Goal: Obtain resource: Download file/media

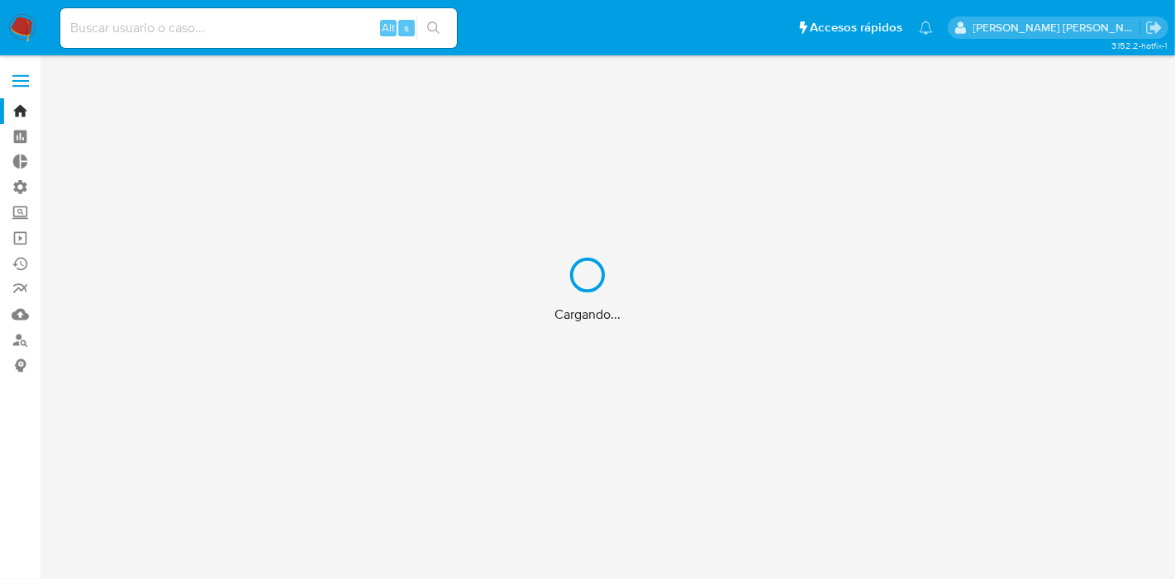
click at [217, 21] on div "Cargando..." at bounding box center [587, 289] width 1175 height 579
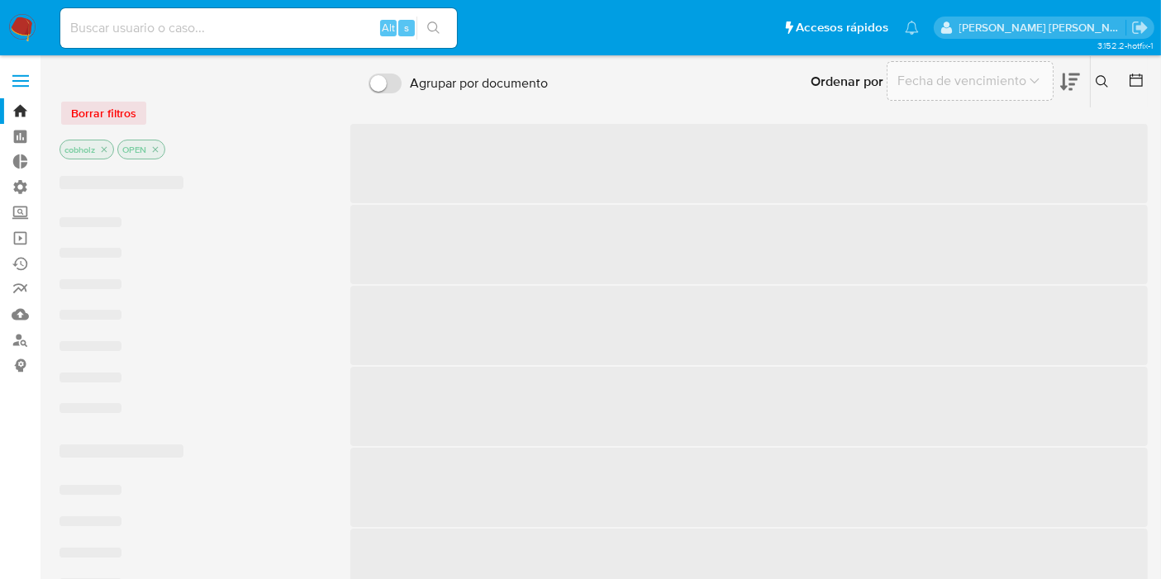
click at [230, 34] on input at bounding box center [258, 27] width 397 height 21
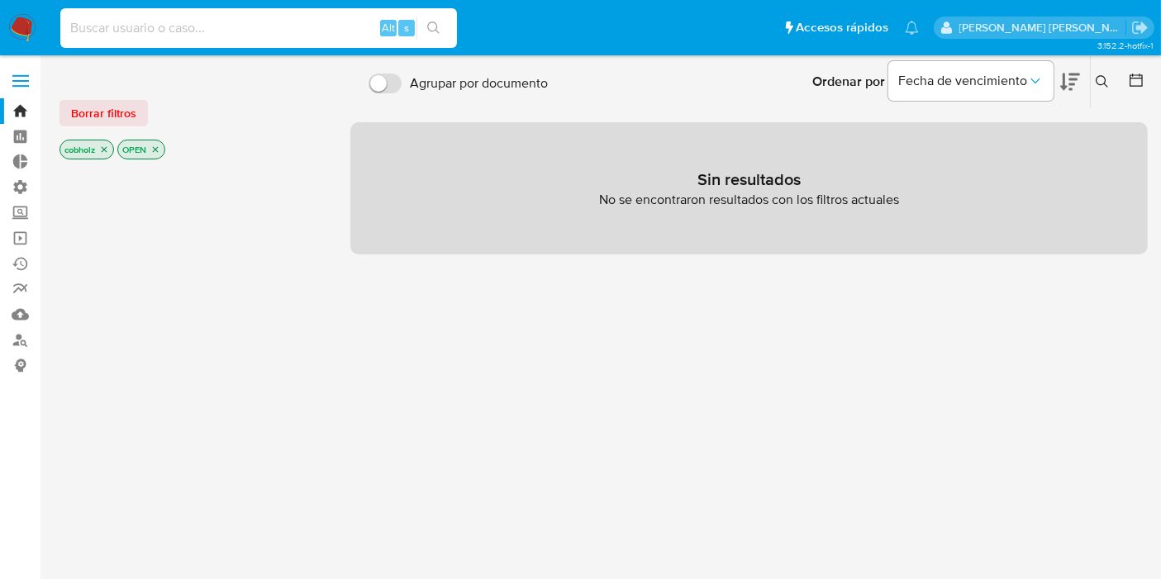
paste input "nM5CjZlNPGX5RBHhSopIcGQM"
type input "nM5CjZlNPGX5RBHhSopIcGQM"
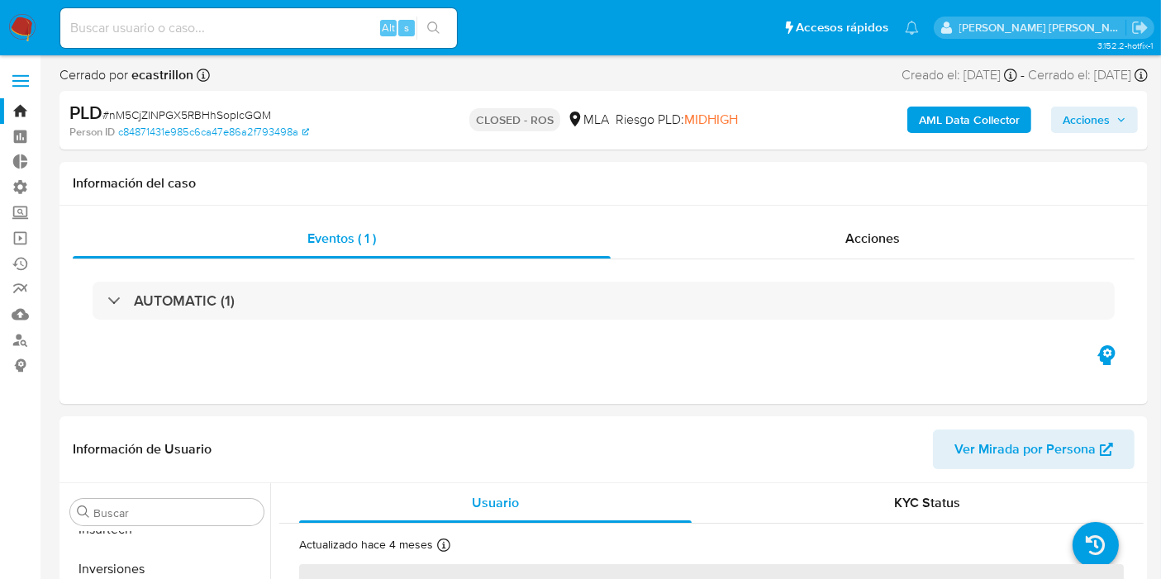
scroll to position [737, 0]
select select "10"
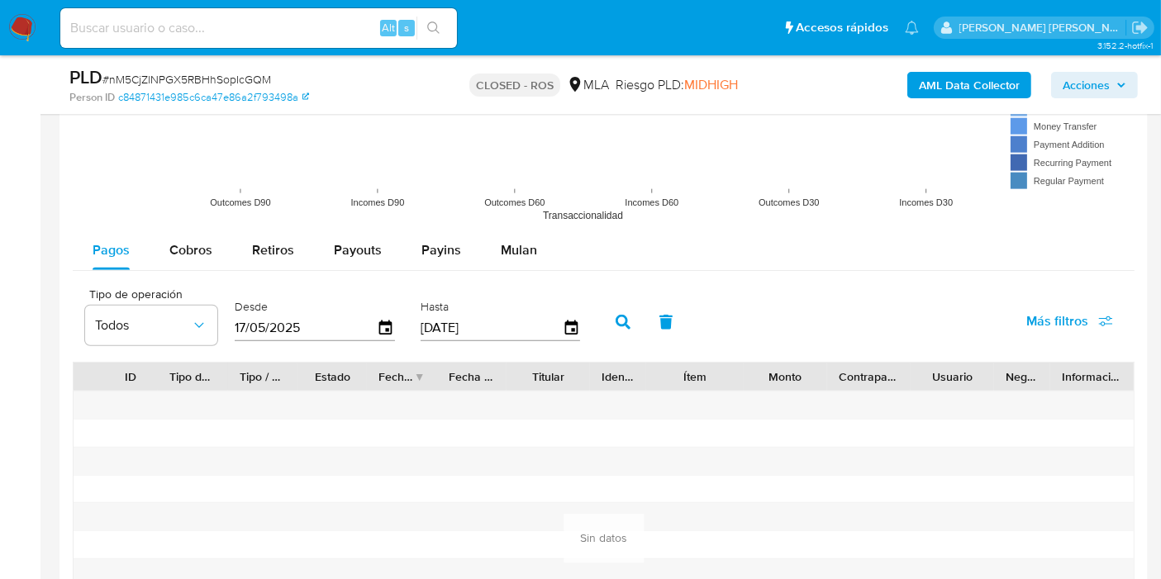
scroll to position [1653, 0]
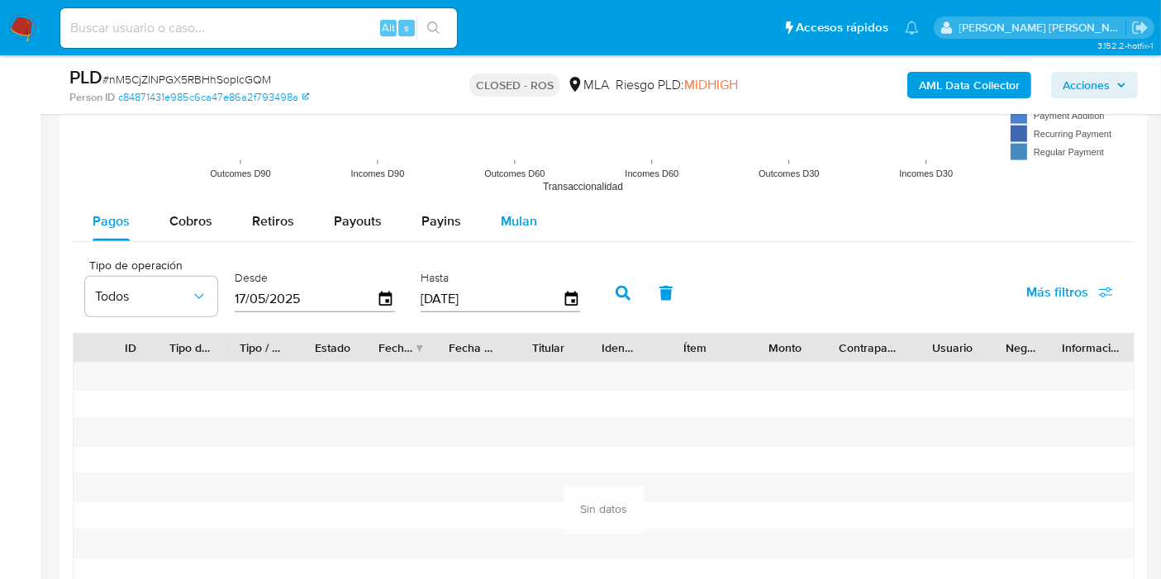
click at [502, 213] on span "Mulan" at bounding box center [519, 221] width 36 height 19
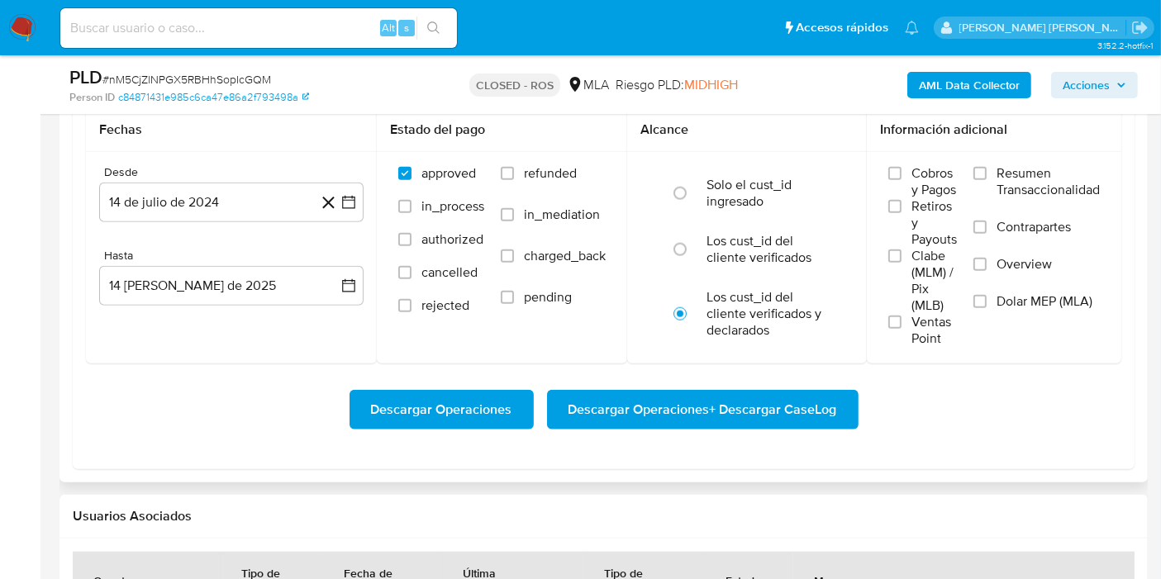
scroll to position [1836, 0]
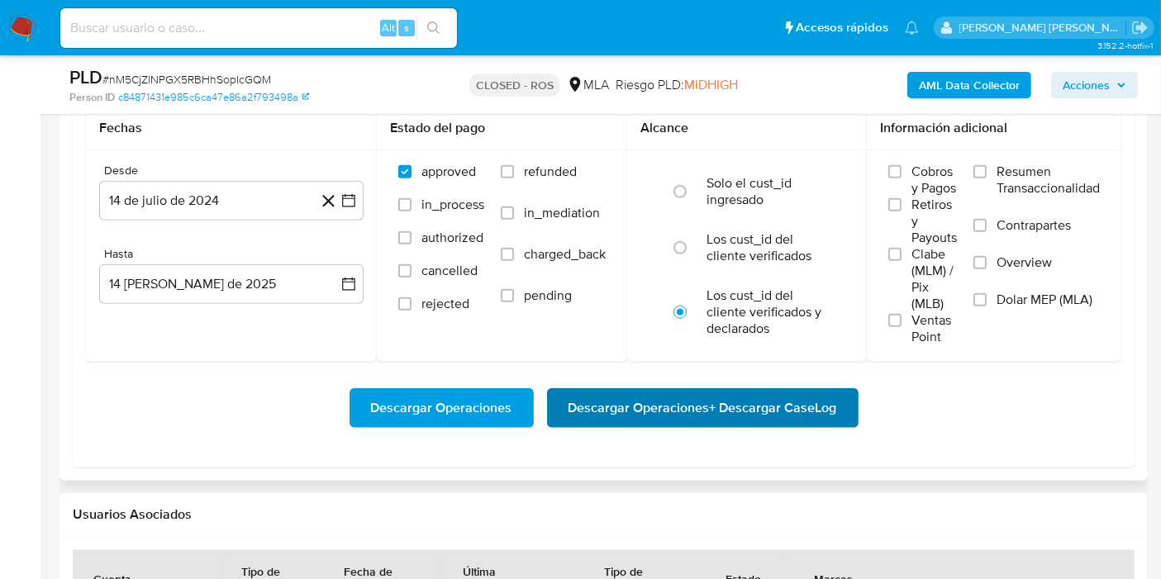
click at [714, 400] on span "Descargar Operaciones + Descargar CaseLog" at bounding box center [703, 408] width 269 height 36
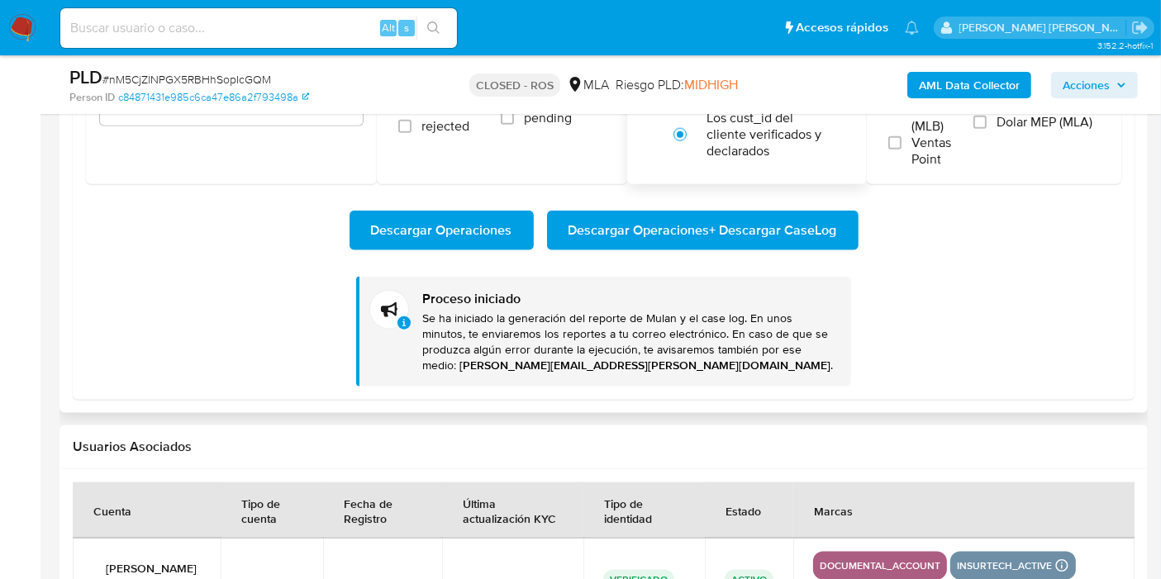
scroll to position [2020, 0]
